Goal: Task Accomplishment & Management: Manage account settings

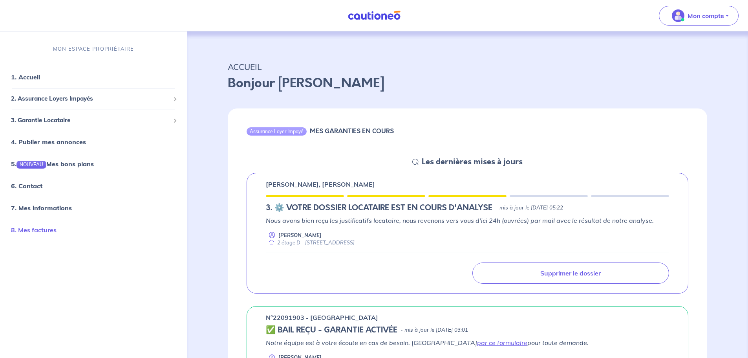
click at [45, 227] on link "8. Mes factures" at bounding box center [34, 230] width 46 height 8
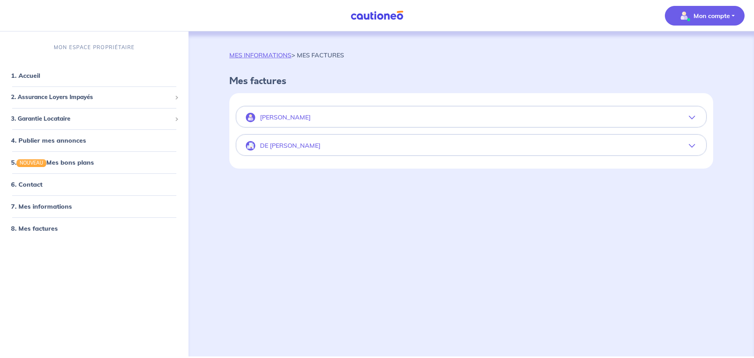
click at [695, 117] on button "[PERSON_NAME]" at bounding box center [471, 117] width 470 height 19
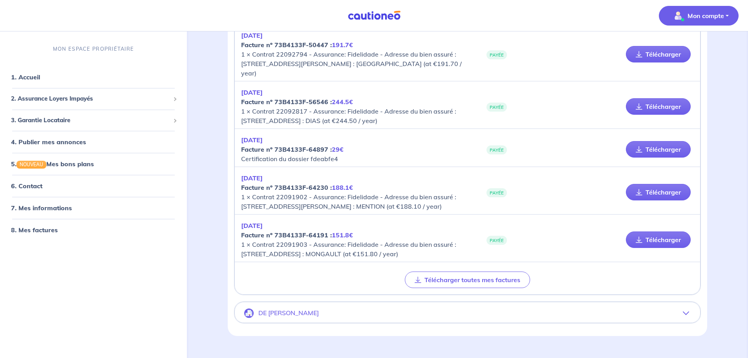
scroll to position [307, 0]
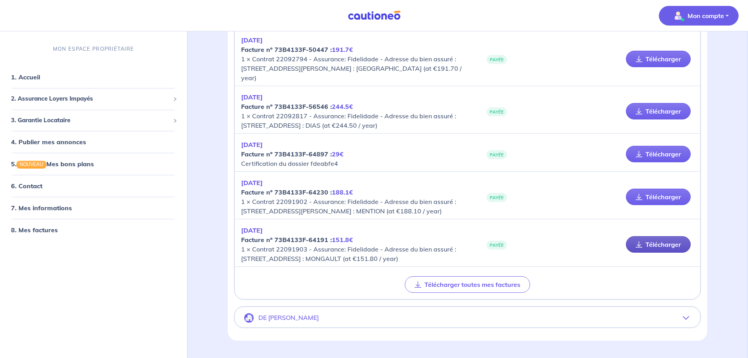
click at [655, 252] on link "Télécharger" at bounding box center [658, 244] width 65 height 16
click at [674, 205] on link "Télécharger" at bounding box center [658, 196] width 65 height 16
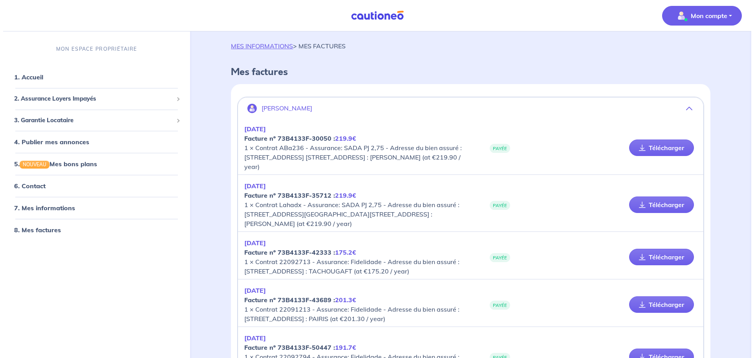
scroll to position [0, 0]
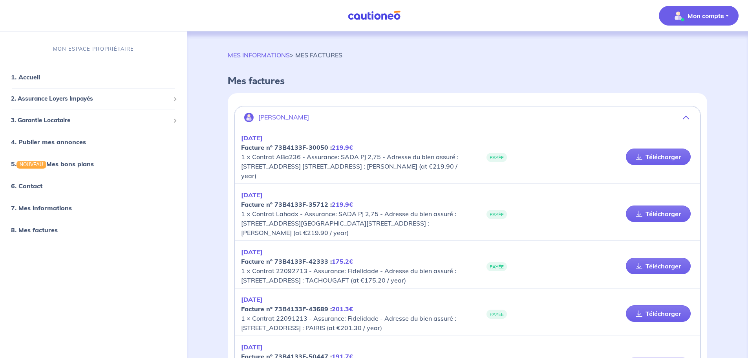
click at [701, 15] on p "Mon compte" at bounding box center [705, 15] width 37 height 9
click at [689, 68] on link "Me déconnecter" at bounding box center [690, 67] width 63 height 13
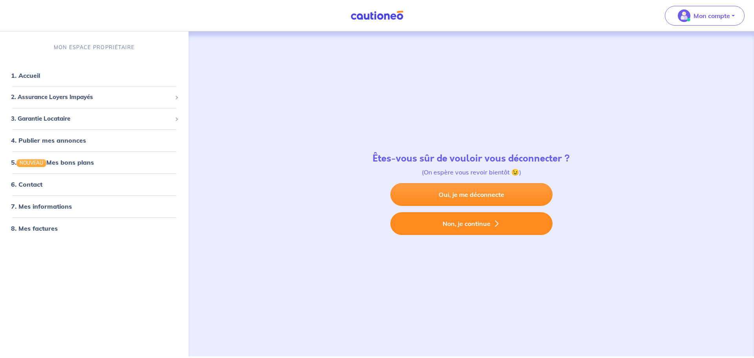
click at [467, 224] on button "Non, je continue" at bounding box center [471, 223] width 162 height 23
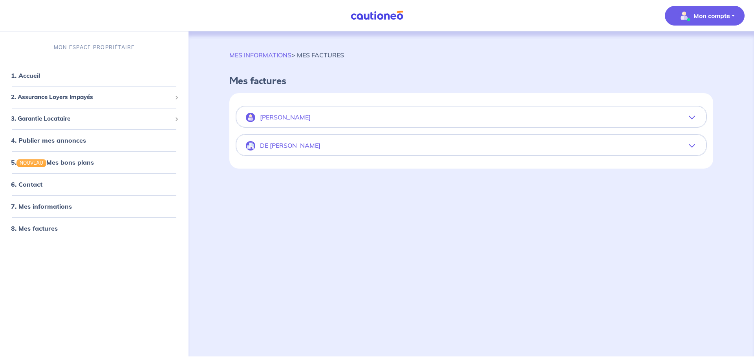
click at [711, 17] on p "Mon compte" at bounding box center [711, 15] width 37 height 9
click at [689, 68] on link "Me déconnecter" at bounding box center [696, 67] width 63 height 13
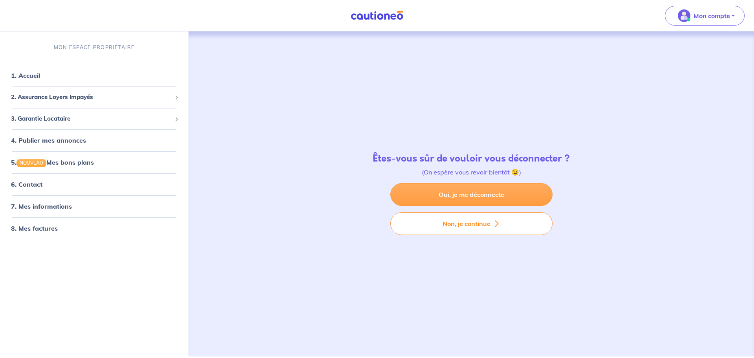
click at [478, 190] on link "Oui, je me déconnecte" at bounding box center [471, 194] width 162 height 23
